Goal: Check status: Check status

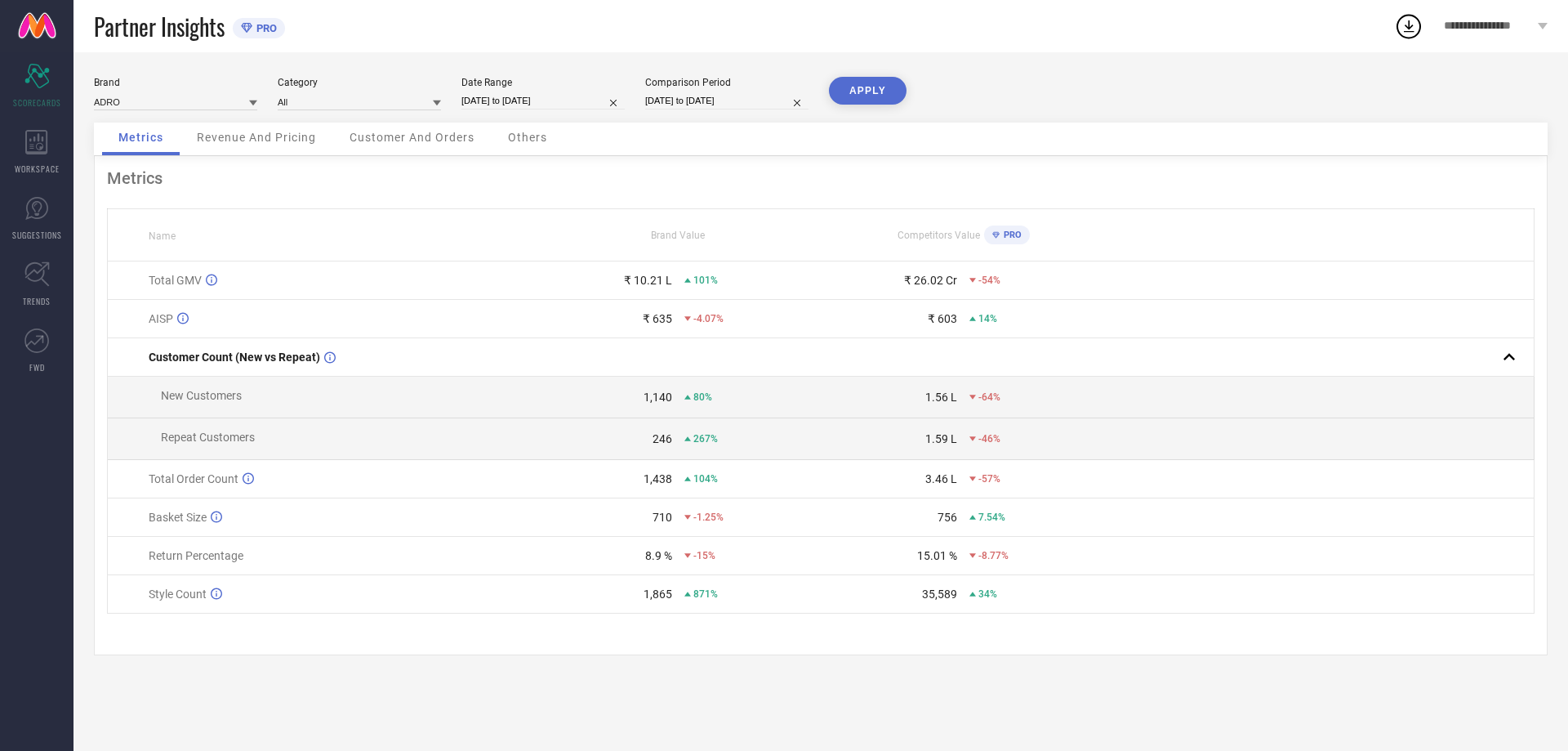
click at [498, 96] on input "[DATE] to [DATE]" at bounding box center [543, 101] width 163 height 17
select select "7"
select select "2025"
select select "8"
select select "2025"
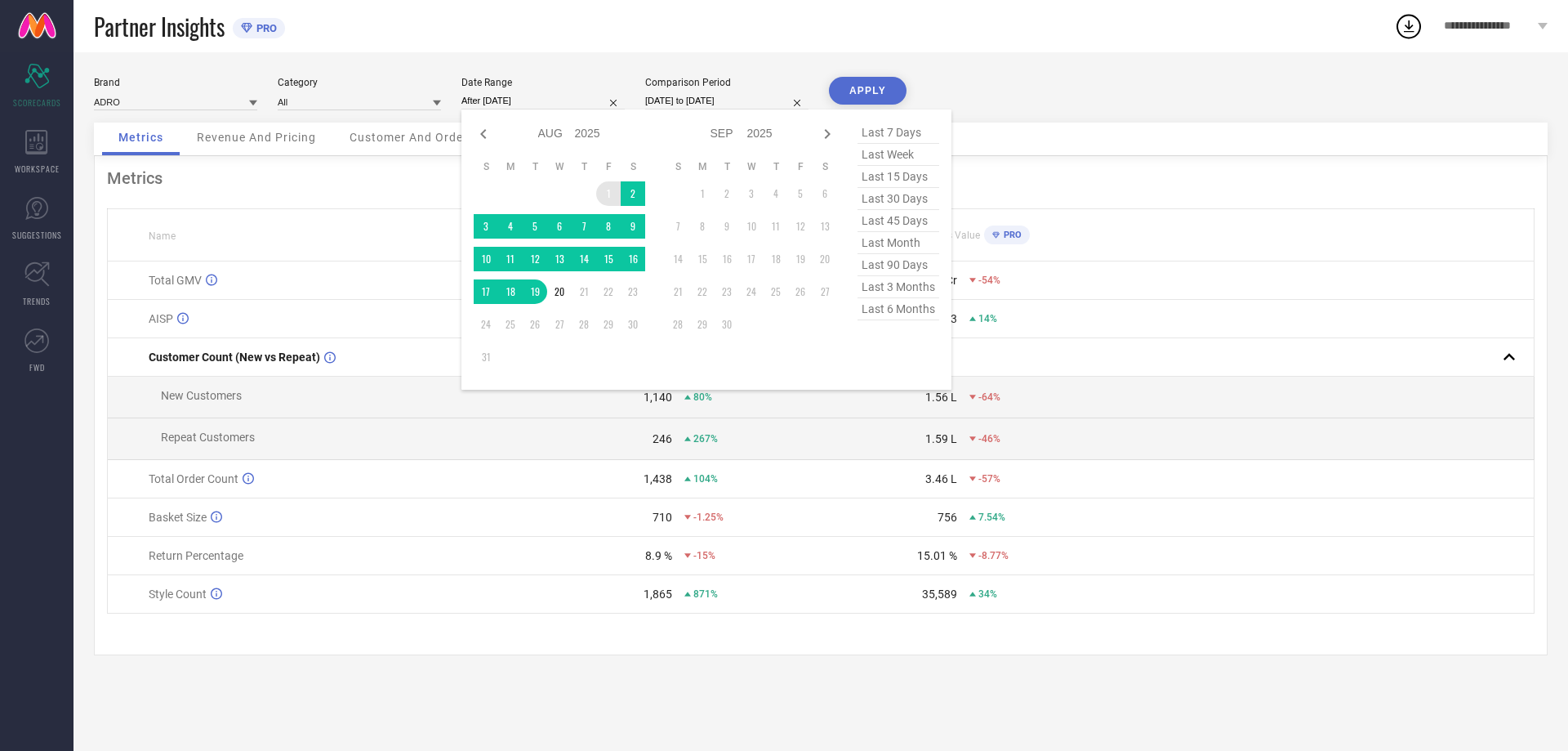
click at [605, 194] on td "1" at bounding box center [608, 193] width 24 height 24
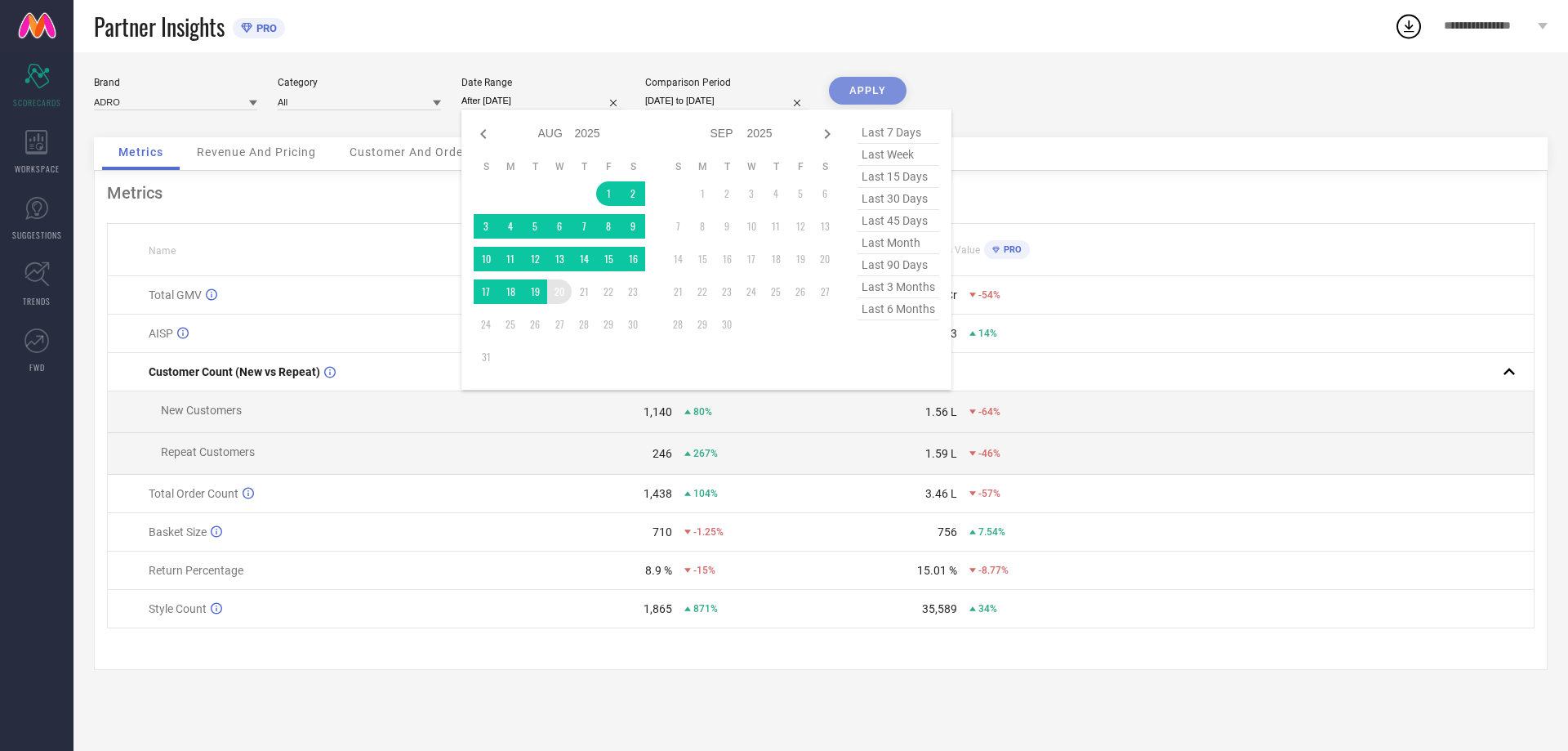
type input "[DATE] to [DATE]"
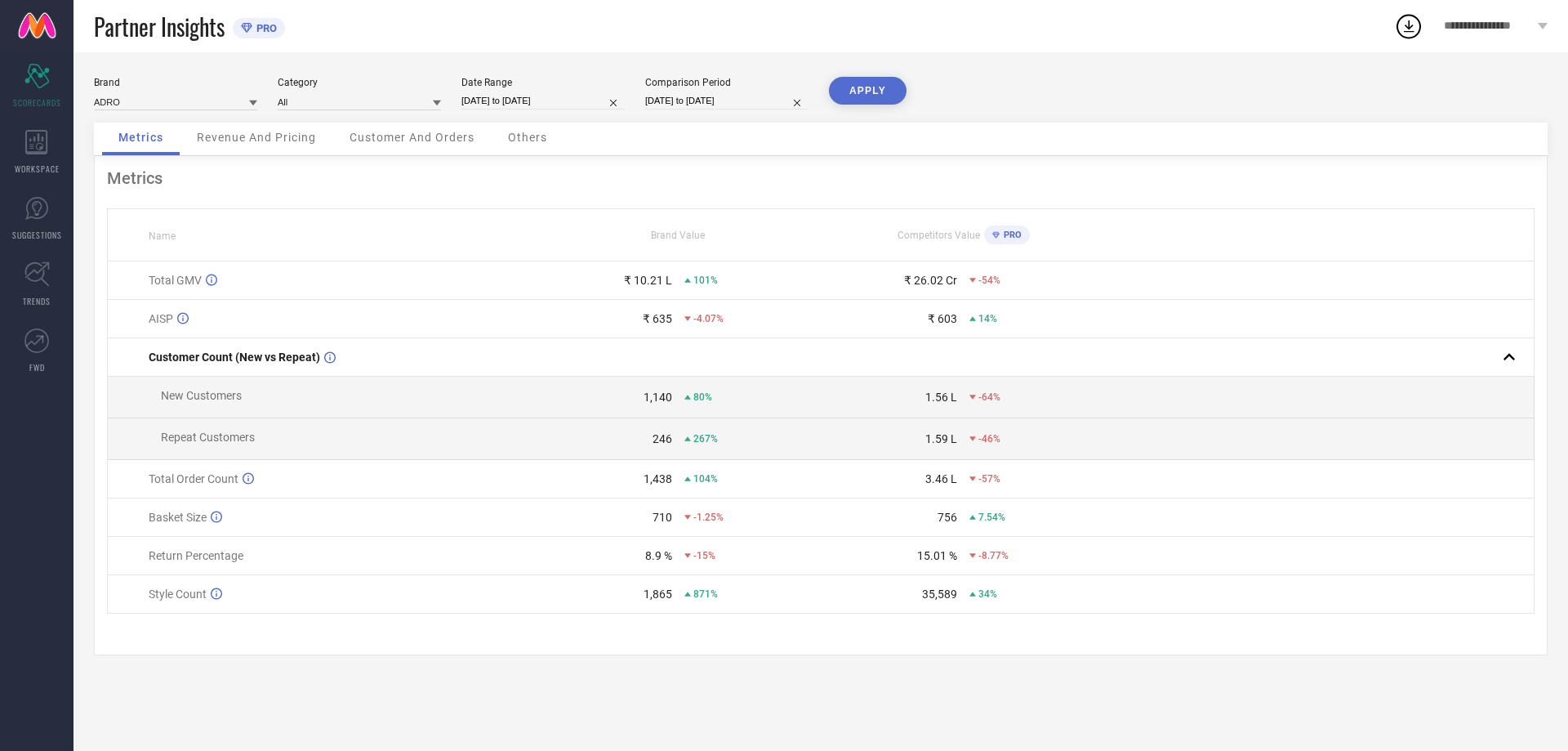
click at [878, 96] on button "APPLY" at bounding box center [868, 91] width 78 height 28
